Goal: Information Seeking & Learning: Find contact information

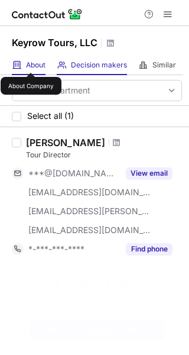
click at [31, 62] on span "About" at bounding box center [36, 64] width 20 height 9
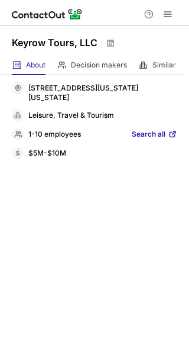
click at [104, 45] on div "Keyrow Tours, LLC" at bounding box center [64, 43] width 104 height 15
click at [148, 138] on span "Search all" at bounding box center [149, 135] width 34 height 11
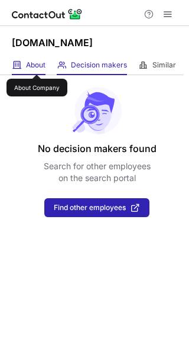
click at [37, 64] on span "About" at bounding box center [36, 64] width 20 height 9
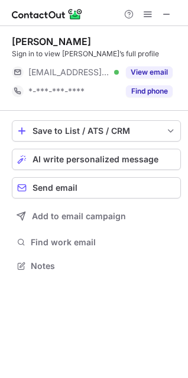
scroll to position [257, 188]
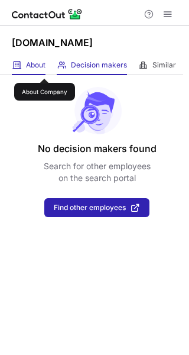
click at [44, 68] on span "About" at bounding box center [36, 64] width 20 height 9
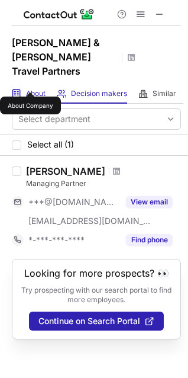
click at [30, 89] on span "About" at bounding box center [36, 93] width 20 height 9
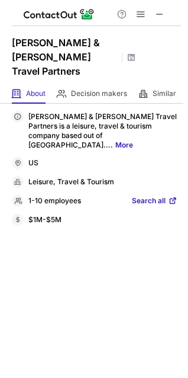
click at [143, 196] on span "Search all" at bounding box center [149, 201] width 34 height 11
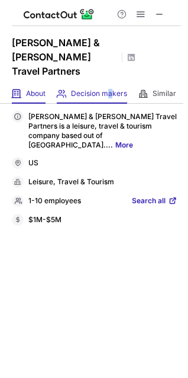
click at [111, 85] on div "Decision makers View Employees" at bounding box center [92, 94] width 70 height 20
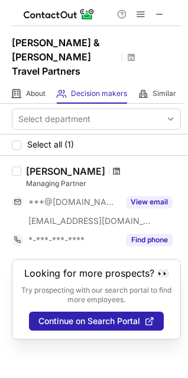
click at [120, 166] on span at bounding box center [116, 170] width 7 height 9
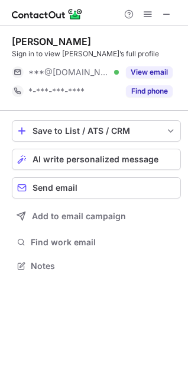
scroll to position [257, 188]
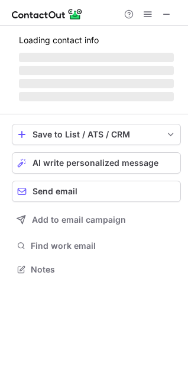
scroll to position [276, 188]
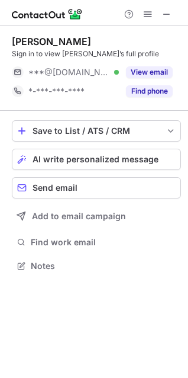
scroll to position [257, 188]
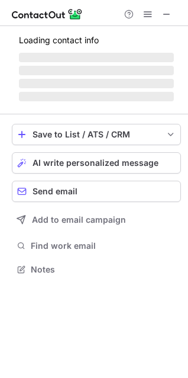
scroll to position [257, 188]
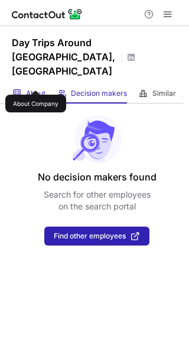
click at [34, 89] on span "About" at bounding box center [36, 93] width 20 height 9
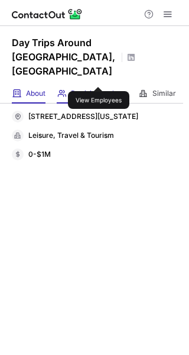
click at [99, 89] on span "Decision makers" at bounding box center [99, 93] width 56 height 9
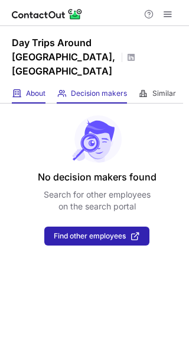
click at [24, 84] on div "About About Company" at bounding box center [29, 94] width 34 height 20
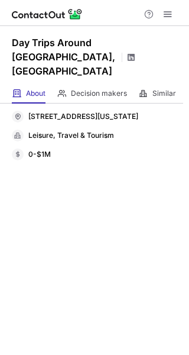
click at [134, 53] on span at bounding box center [131, 57] width 9 height 9
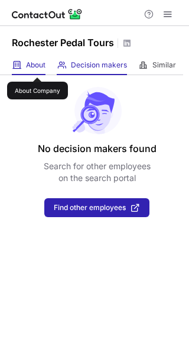
click at [37, 67] on span "About" at bounding box center [36, 64] width 20 height 9
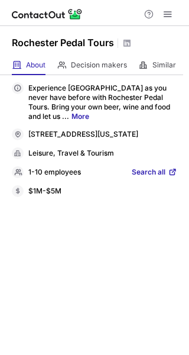
click at [137, 176] on span "Search all" at bounding box center [149, 172] width 34 height 11
